Goal: Task Accomplishment & Management: Complete application form

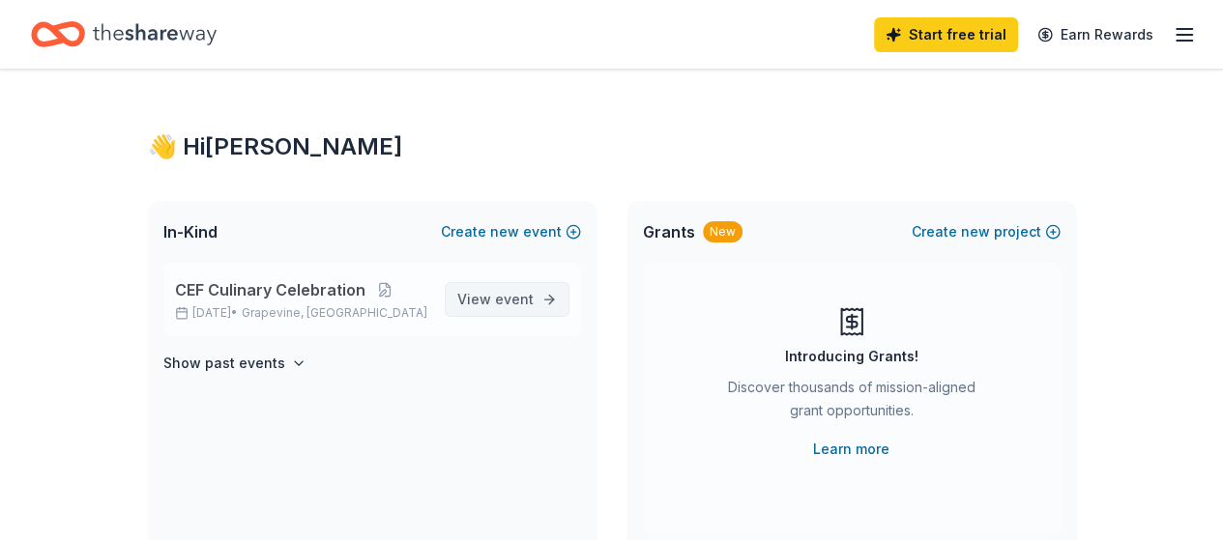
click at [476, 299] on span "View event" at bounding box center [495, 299] width 76 height 23
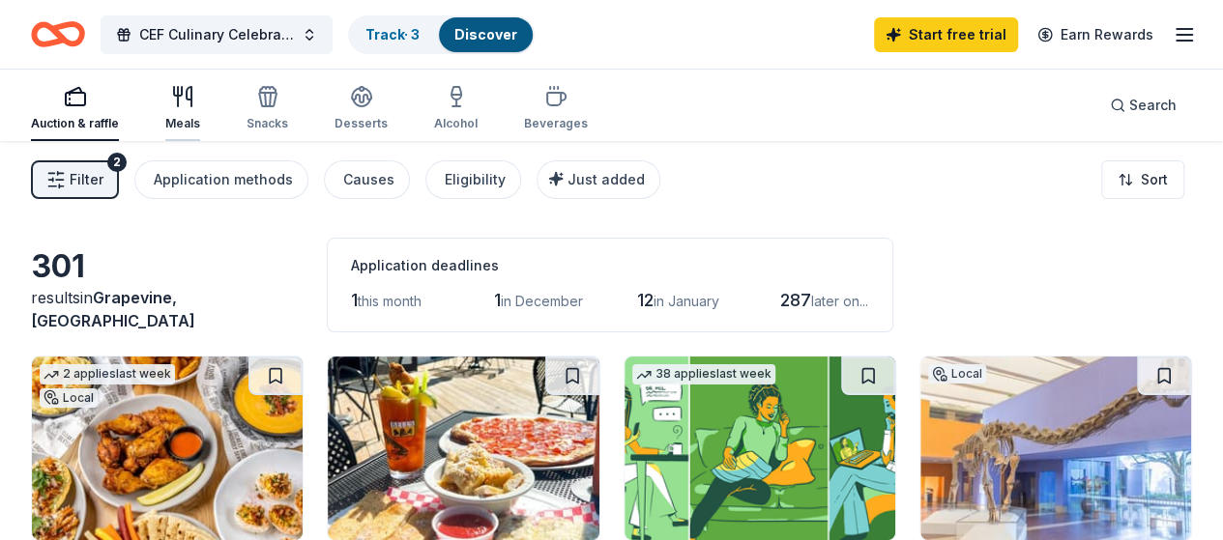
click at [200, 99] on div "button" at bounding box center [182, 96] width 35 height 23
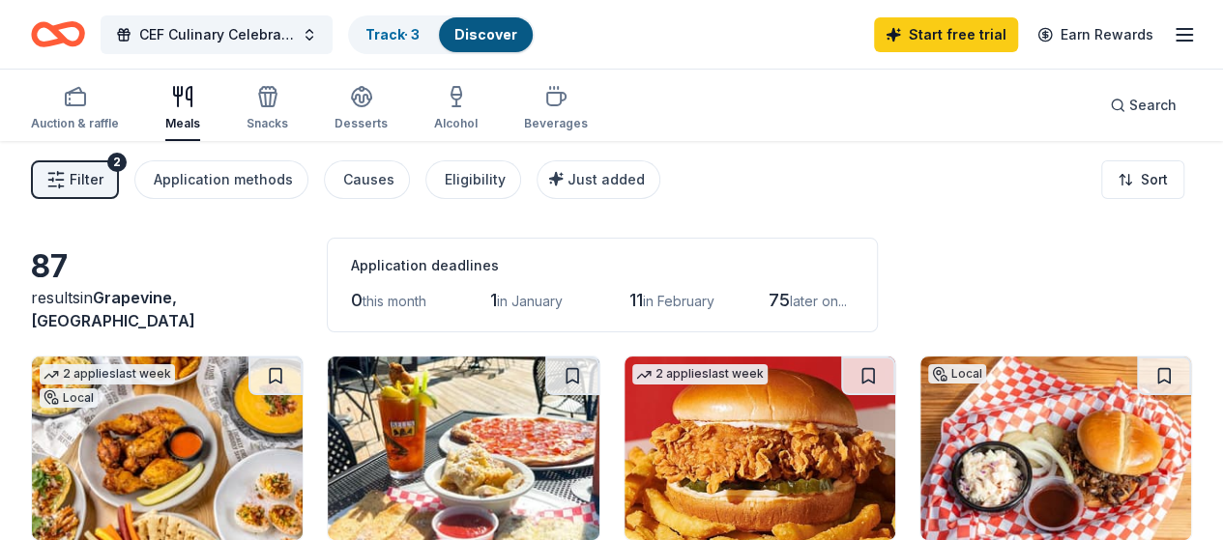
click at [806, 177] on div "Filter 2 Application methods Causes Eligibility Just added Sort" at bounding box center [611, 179] width 1223 height 77
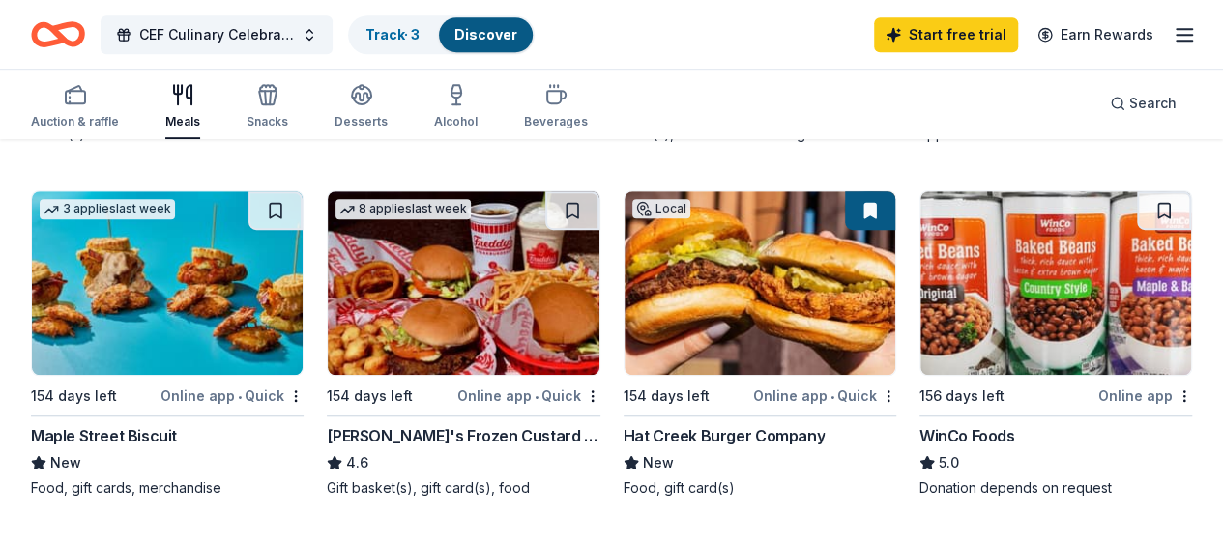
scroll to position [541, 0]
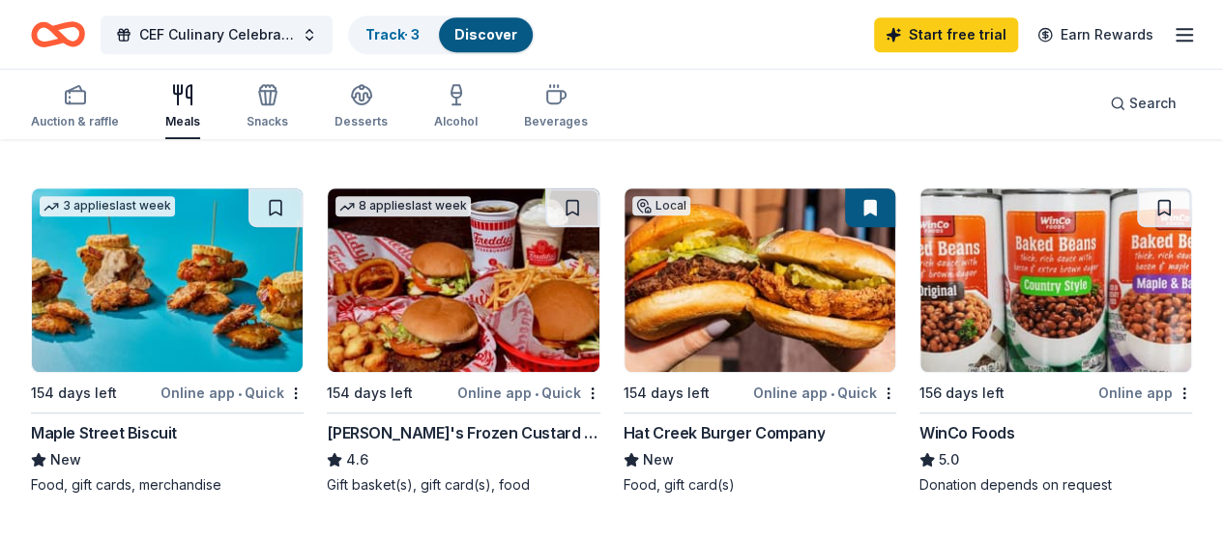
drag, startPoint x: 1200, startPoint y: 225, endPoint x: 1201, endPoint y: 257, distance: 31.9
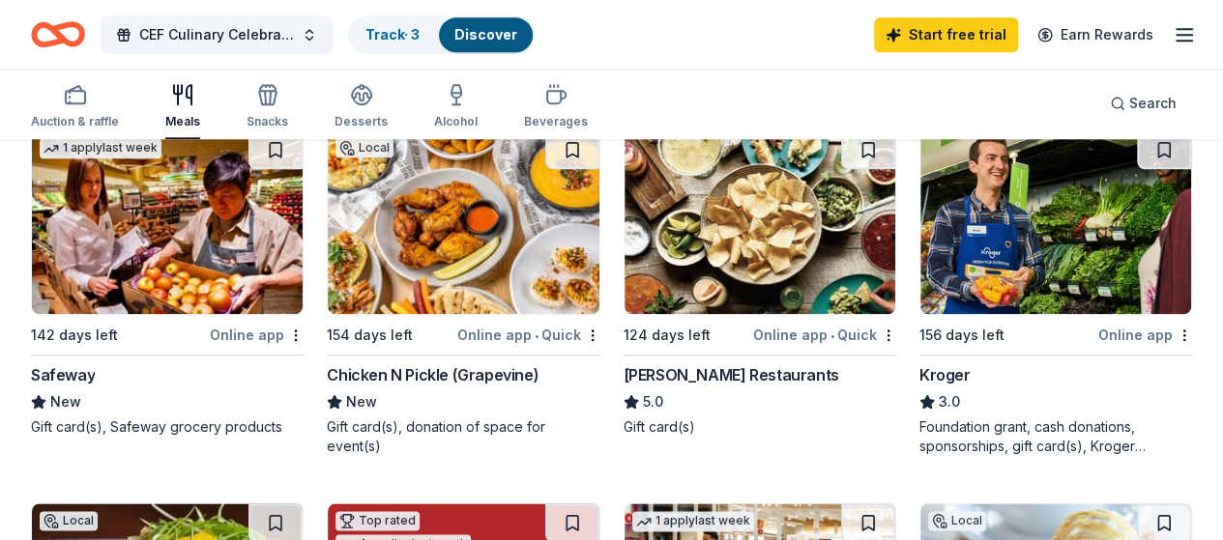
scroll to position [976, 0]
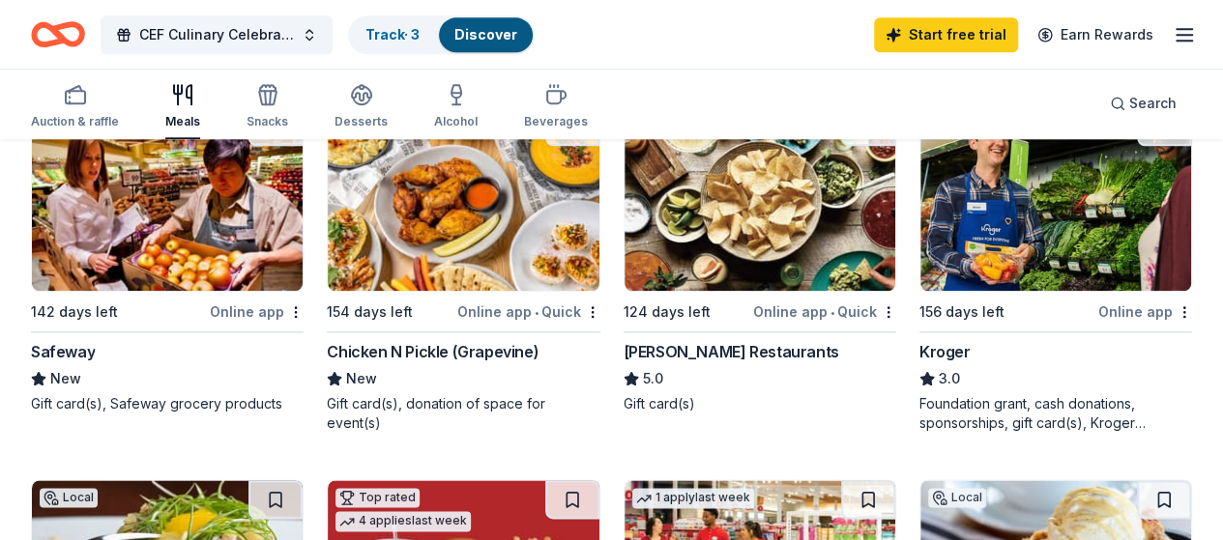
click at [624, 364] on div "Pappas Restaurants" at bounding box center [732, 351] width 216 height 23
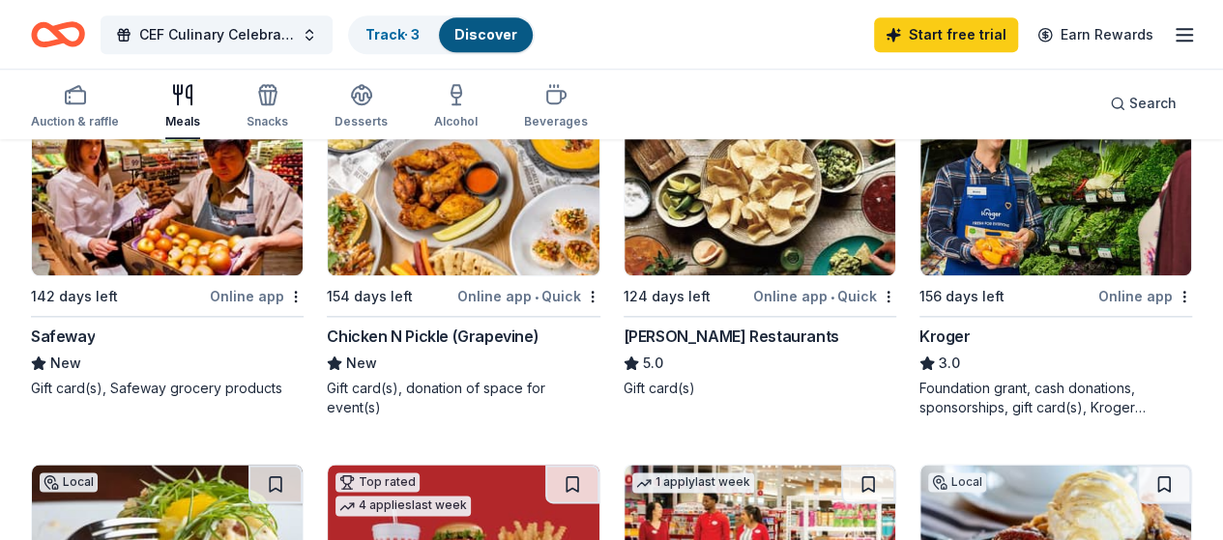
scroll to position [982, 0]
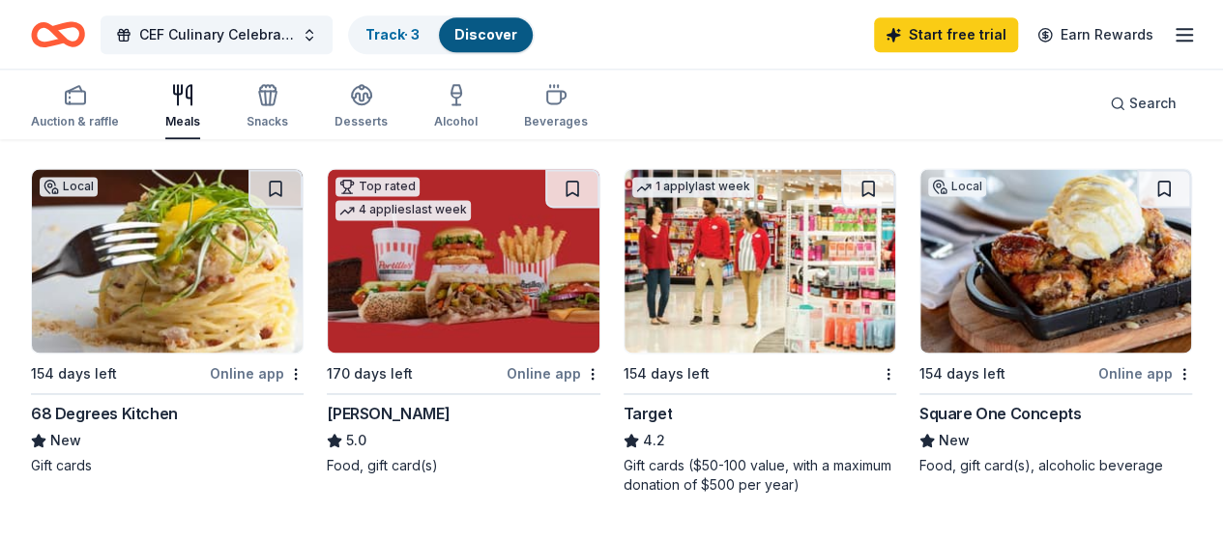
scroll to position [1318, 0]
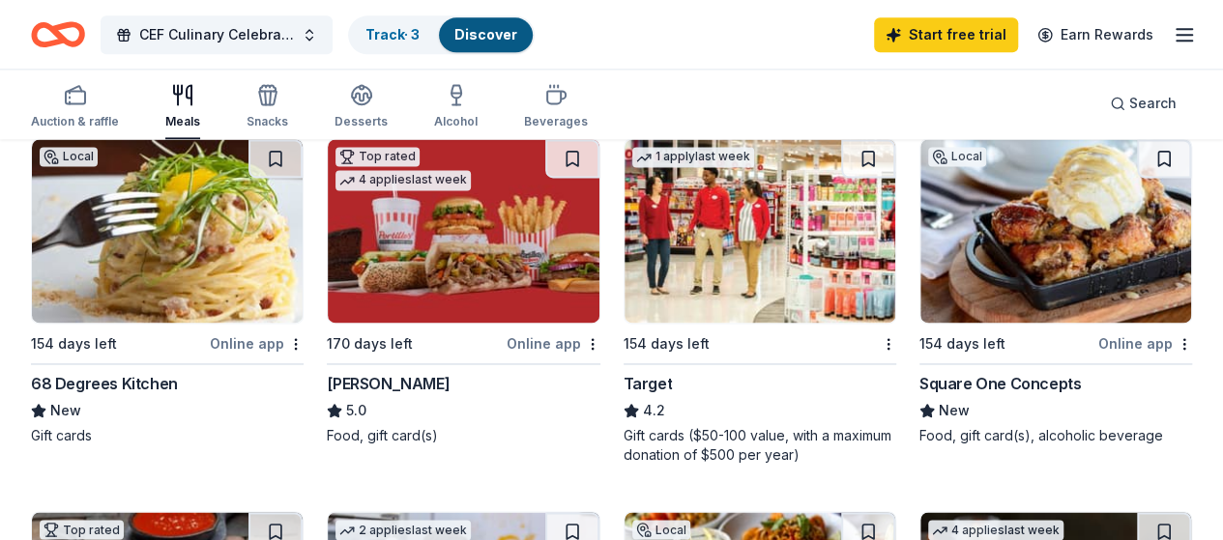
click at [920, 270] on img at bounding box center [1055, 231] width 271 height 184
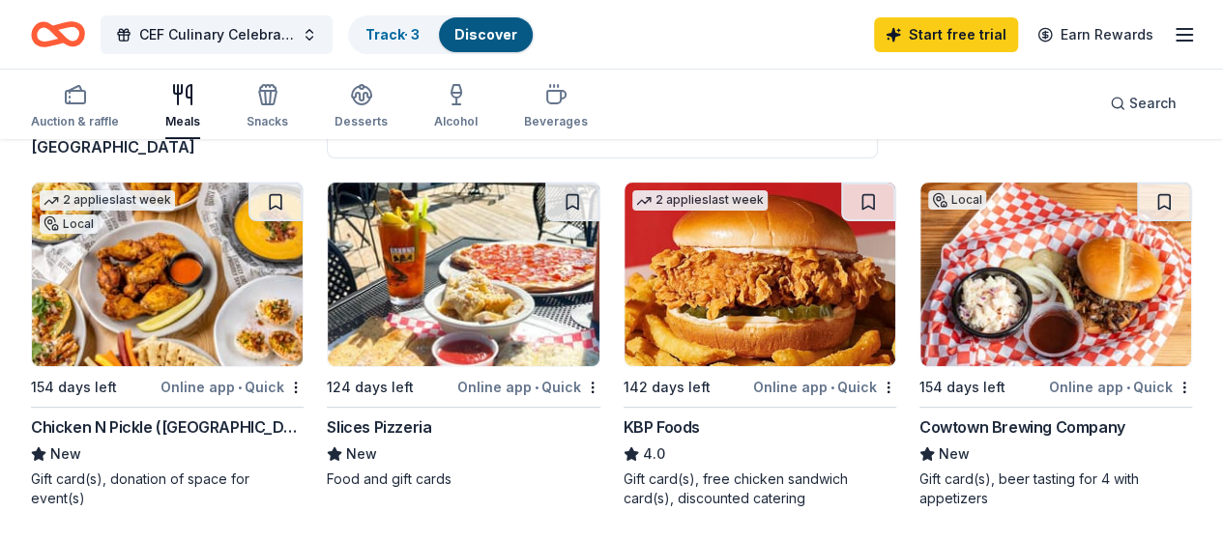
scroll to position [170, 0]
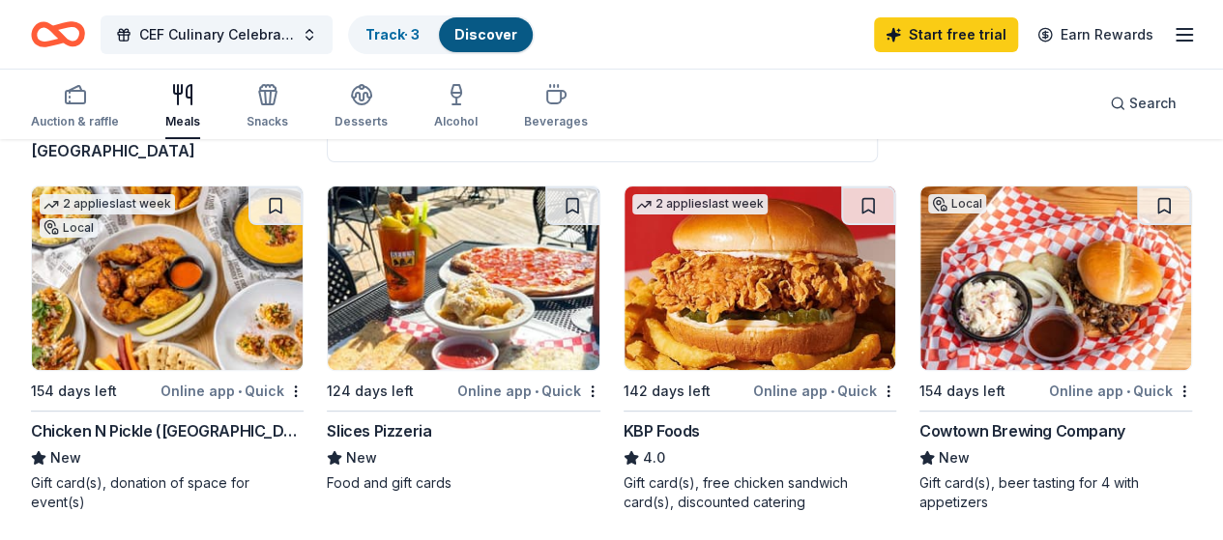
click at [409, 301] on img at bounding box center [463, 279] width 271 height 184
click at [211, 28] on span "CEF Culinary Celebration" at bounding box center [216, 34] width 155 height 23
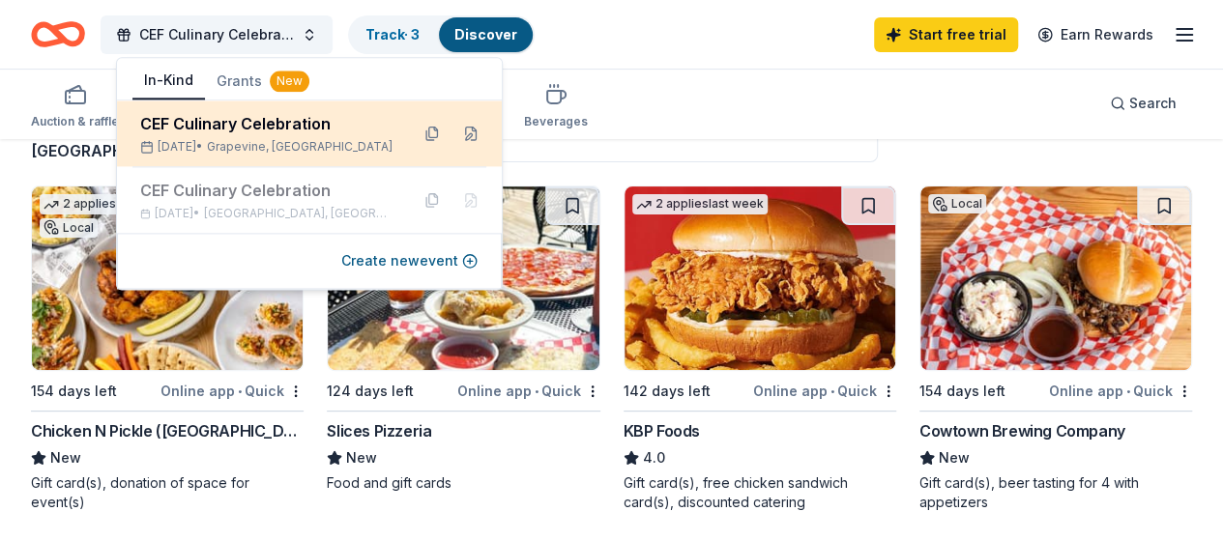
click at [219, 124] on div "CEF Culinary Celebration" at bounding box center [266, 123] width 253 height 23
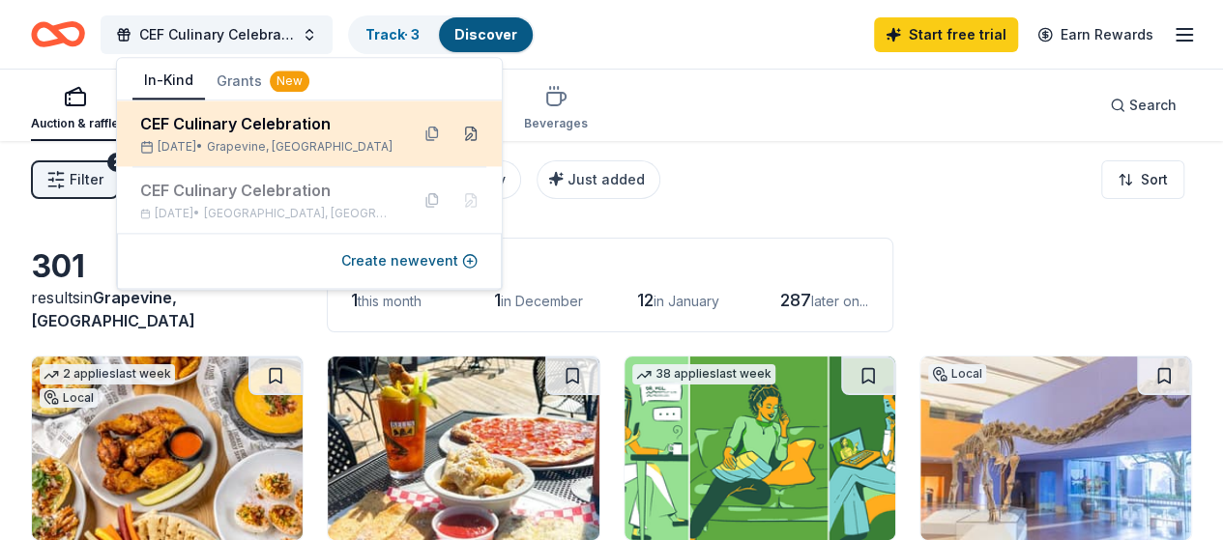
click at [473, 132] on button at bounding box center [470, 133] width 31 height 31
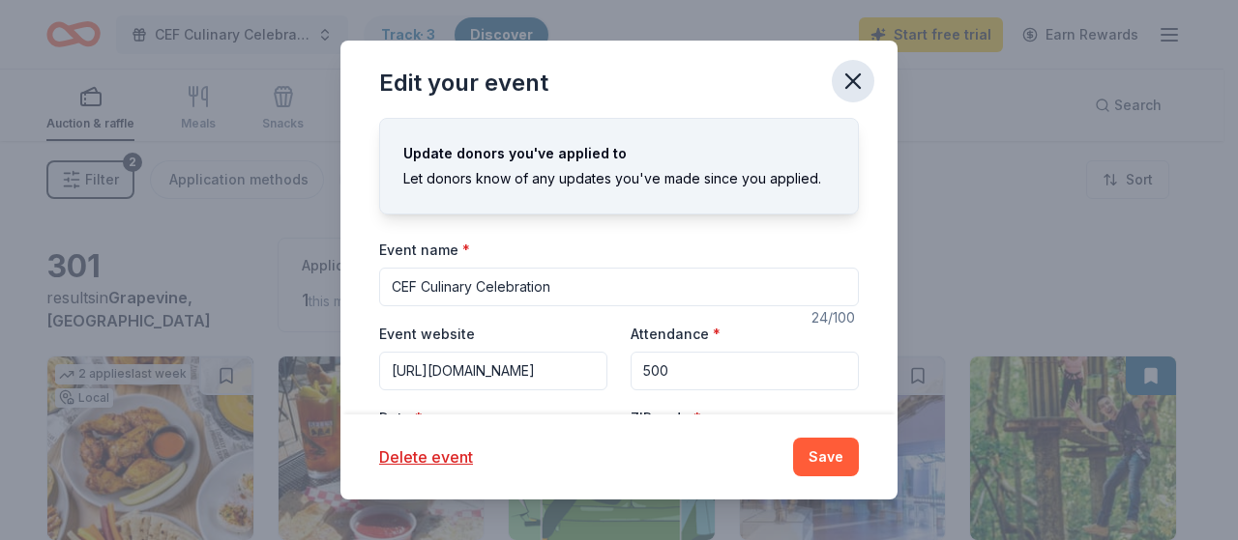
click at [858, 73] on icon "button" at bounding box center [852, 81] width 27 height 27
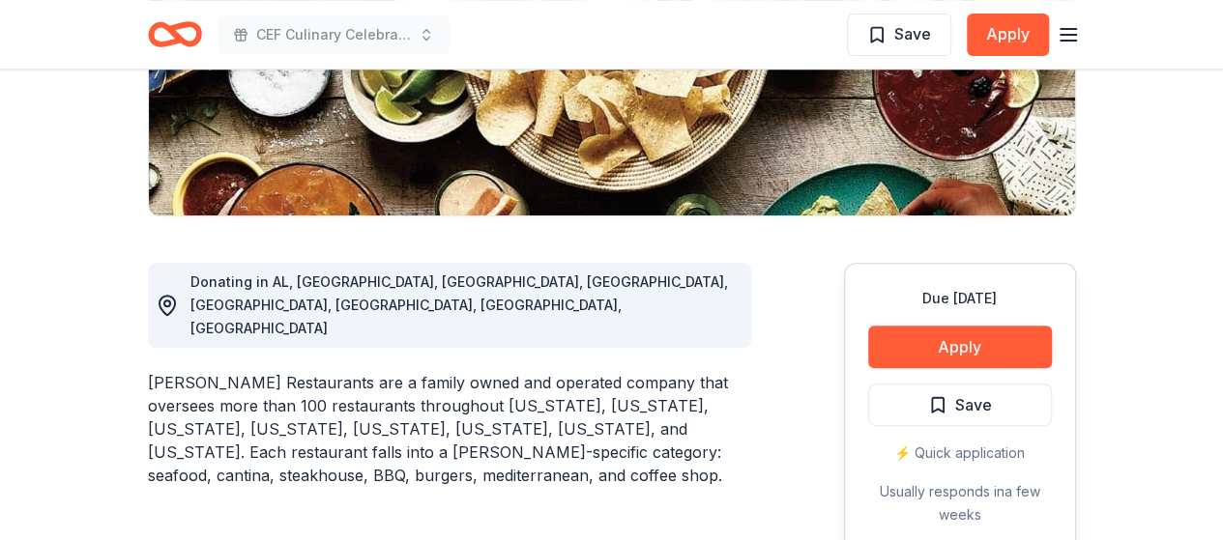
scroll to position [489, 0]
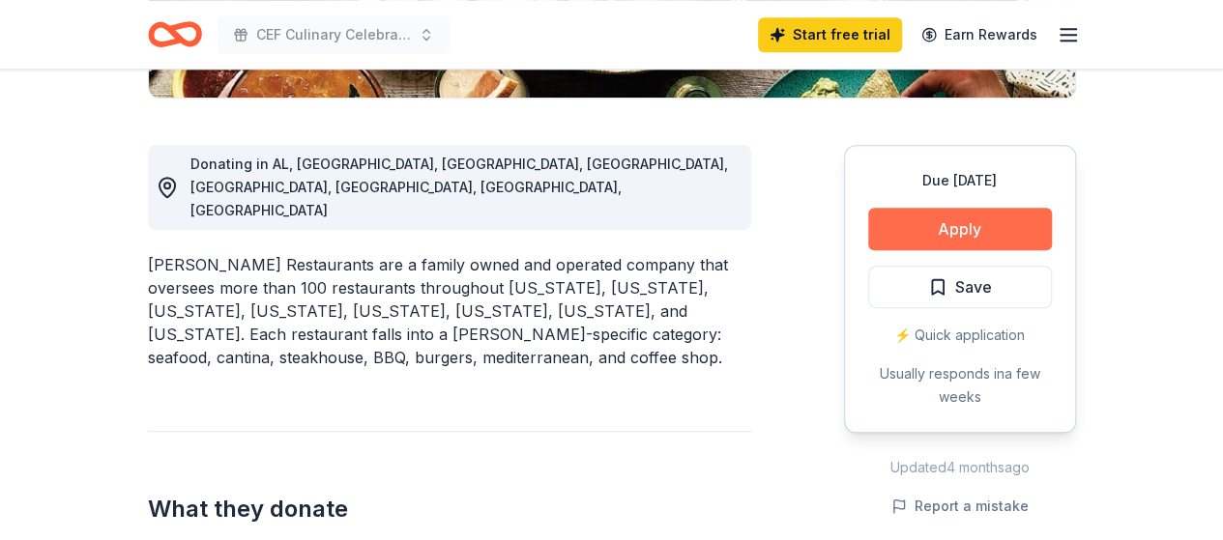
click at [964, 219] on button "Apply" at bounding box center [960, 229] width 184 height 43
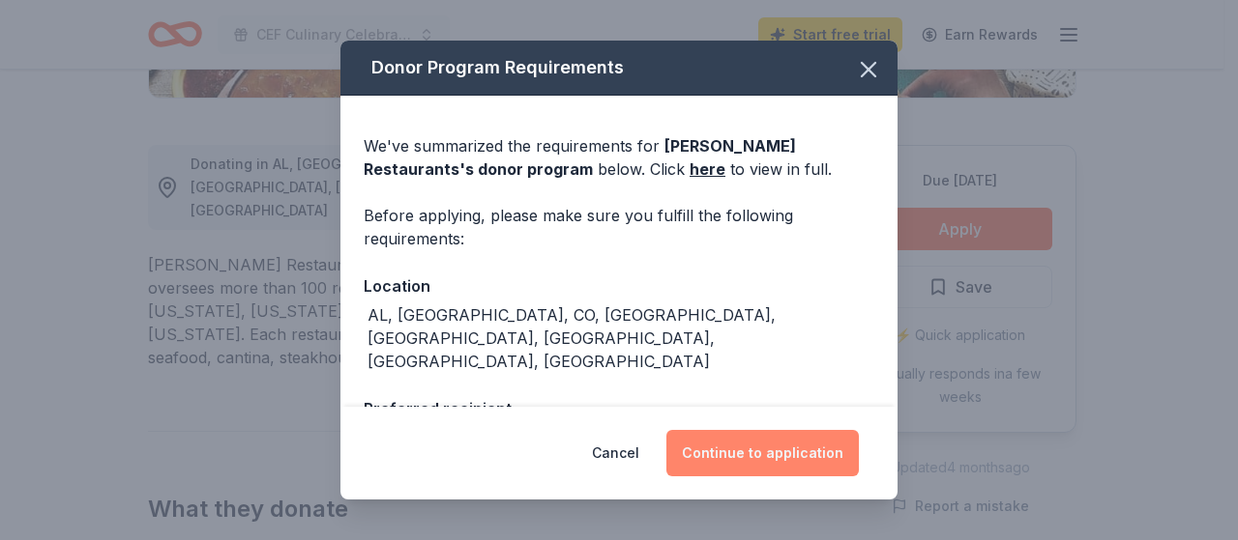
click at [778, 457] on button "Continue to application" at bounding box center [762, 453] width 192 height 46
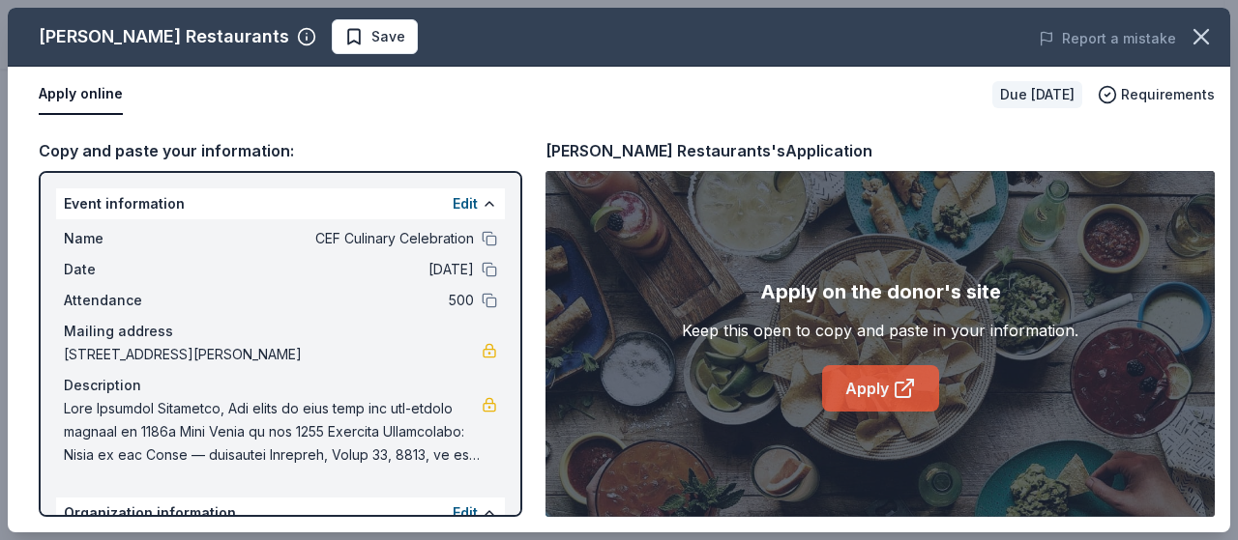
click at [883, 396] on link "Apply" at bounding box center [880, 388] width 117 height 46
click at [1207, 26] on icon "button" at bounding box center [1200, 36] width 27 height 27
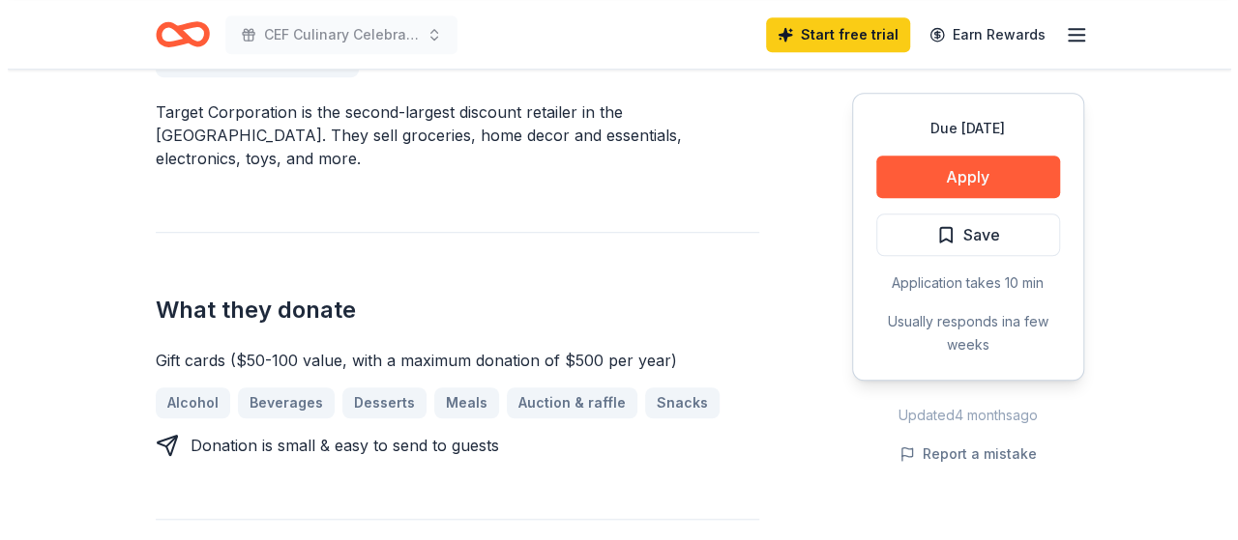
scroll to position [599, 0]
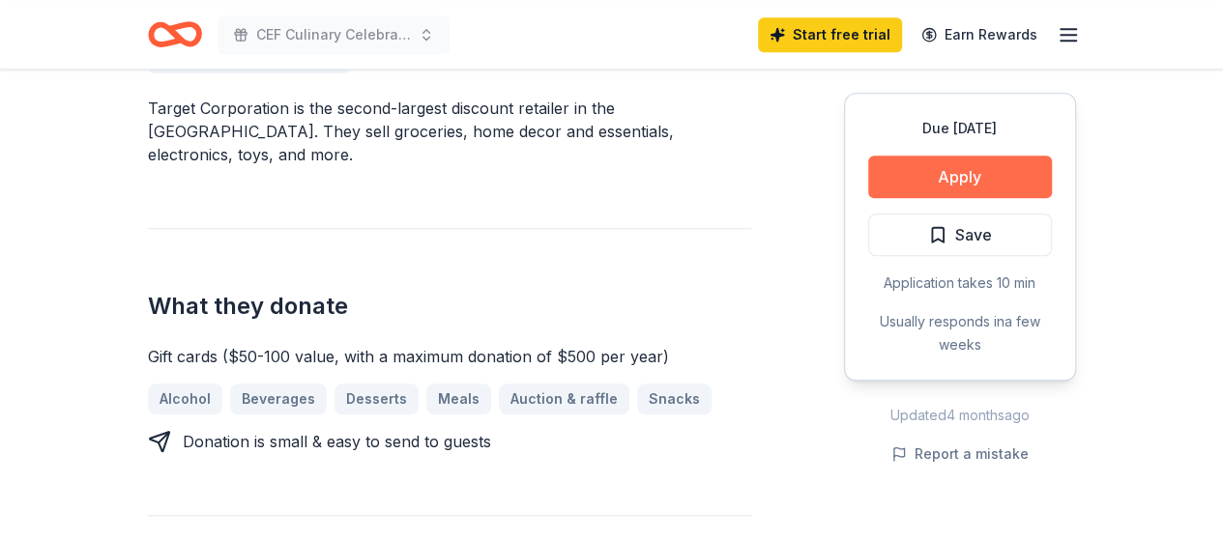
click at [943, 167] on button "Apply" at bounding box center [960, 177] width 184 height 43
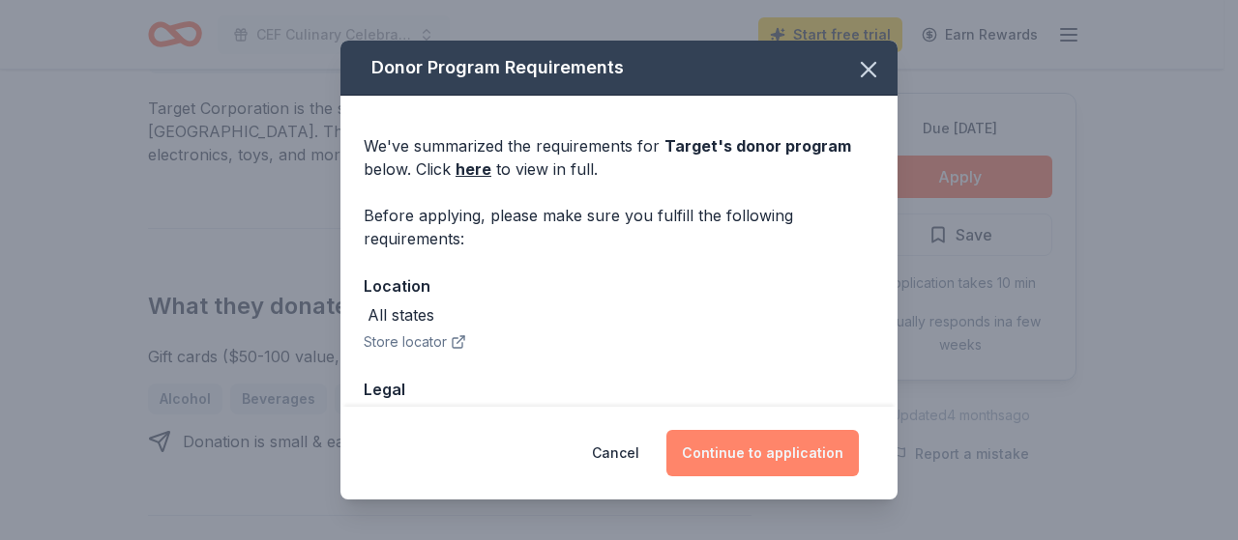
drag, startPoint x: 784, startPoint y: 450, endPoint x: 828, endPoint y: 464, distance: 45.9
click at [828, 464] on button "Continue to application" at bounding box center [762, 453] width 192 height 46
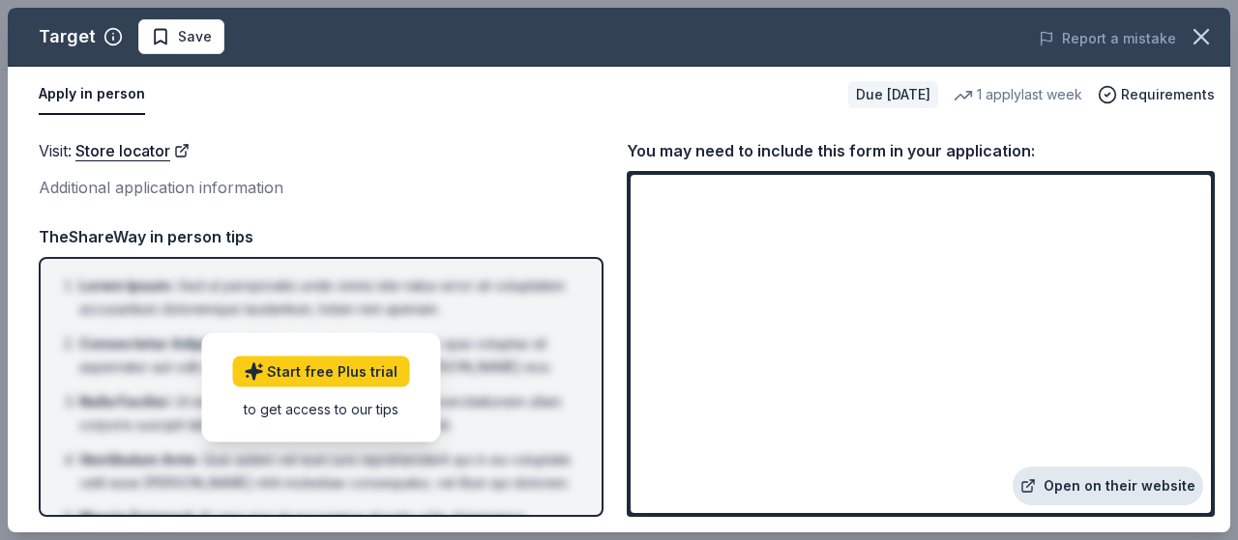
click at [1080, 480] on link "Open on their website" at bounding box center [1107, 486] width 190 height 39
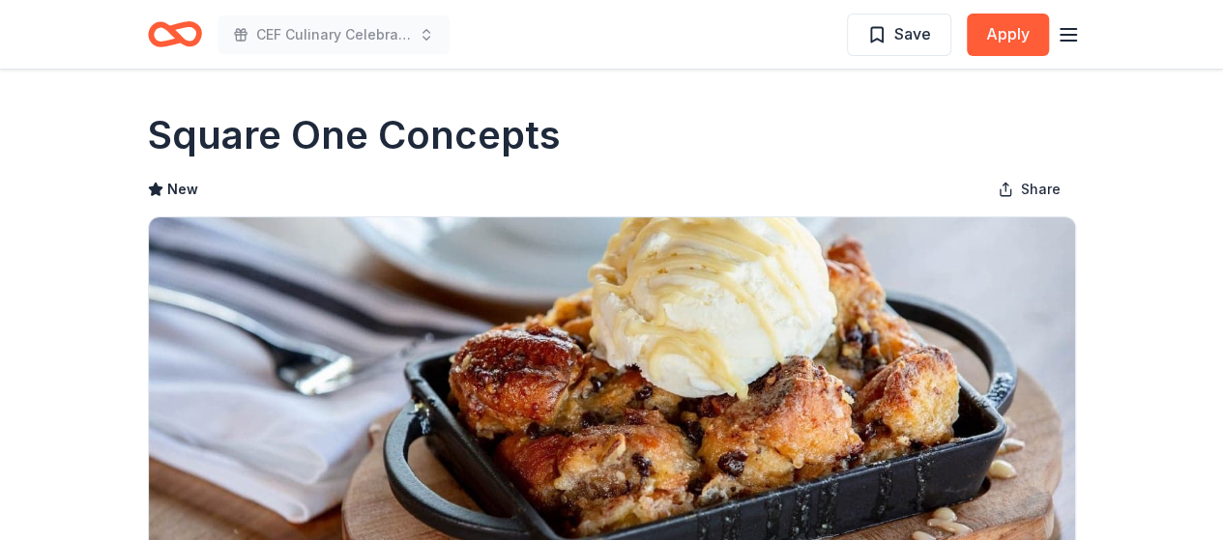
drag, startPoint x: 521, startPoint y: 144, endPoint x: 274, endPoint y: 129, distance: 248.0
click at [307, 124] on h1 "Square One Concepts" at bounding box center [354, 135] width 413 height 54
drag, startPoint x: 170, startPoint y: 135, endPoint x: 615, endPoint y: 117, distance: 445.1
click at [615, 117] on div "Square One Concepts" at bounding box center [612, 135] width 928 height 54
